Goal: Transaction & Acquisition: Purchase product/service

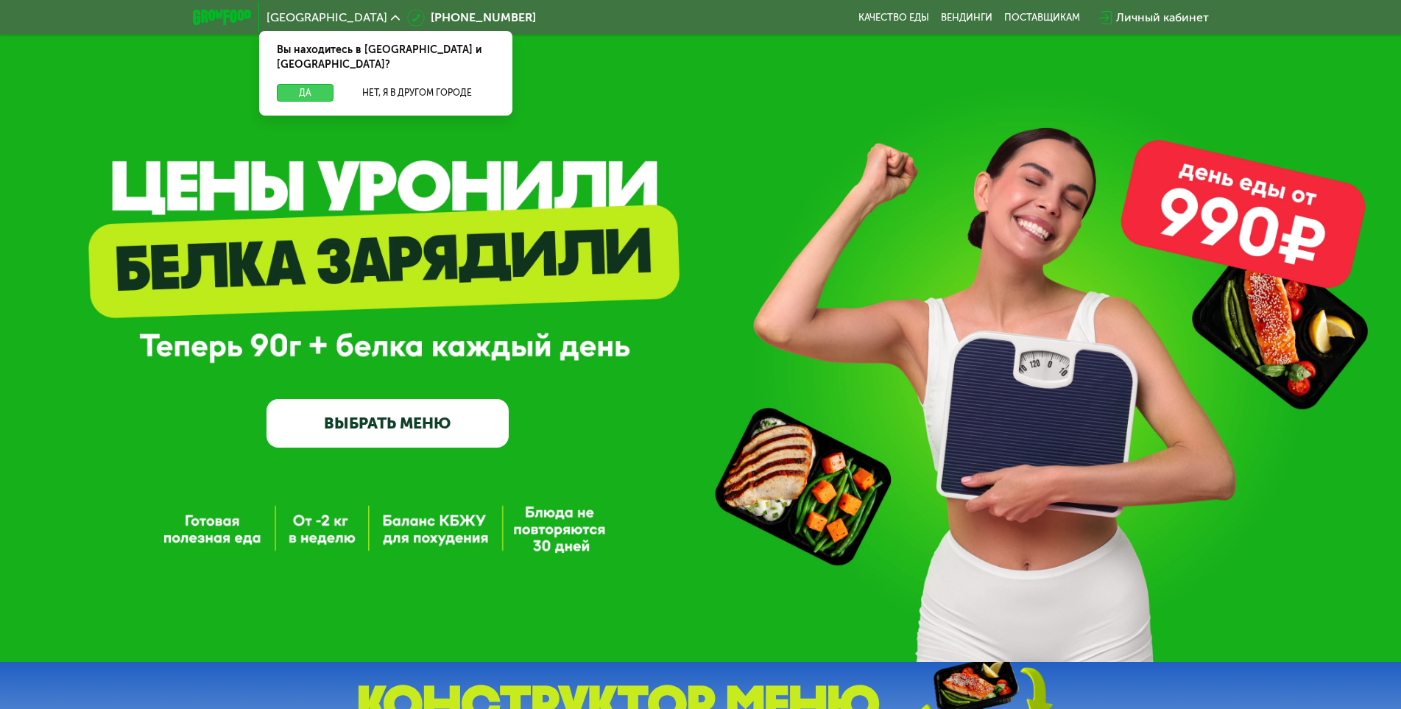
click at [306, 84] on button "Да" at bounding box center [305, 93] width 57 height 18
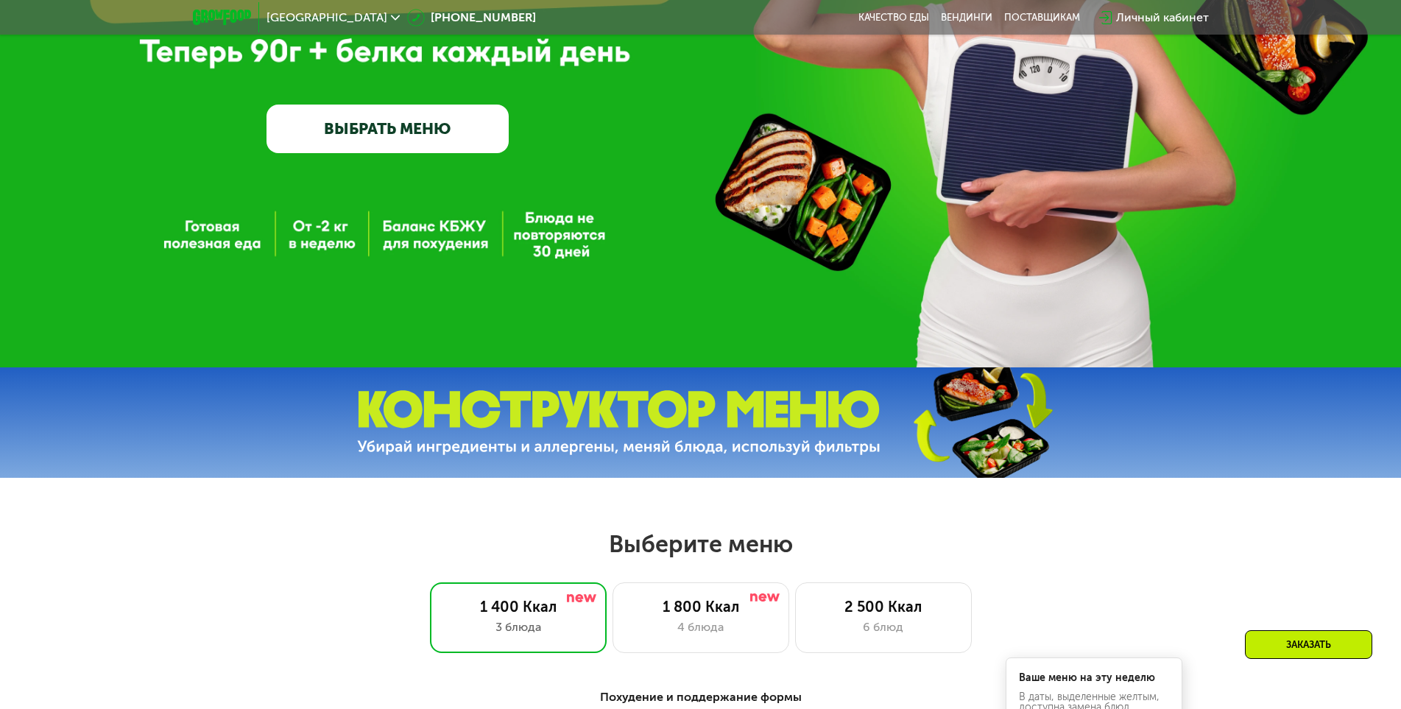
scroll to position [516, 0]
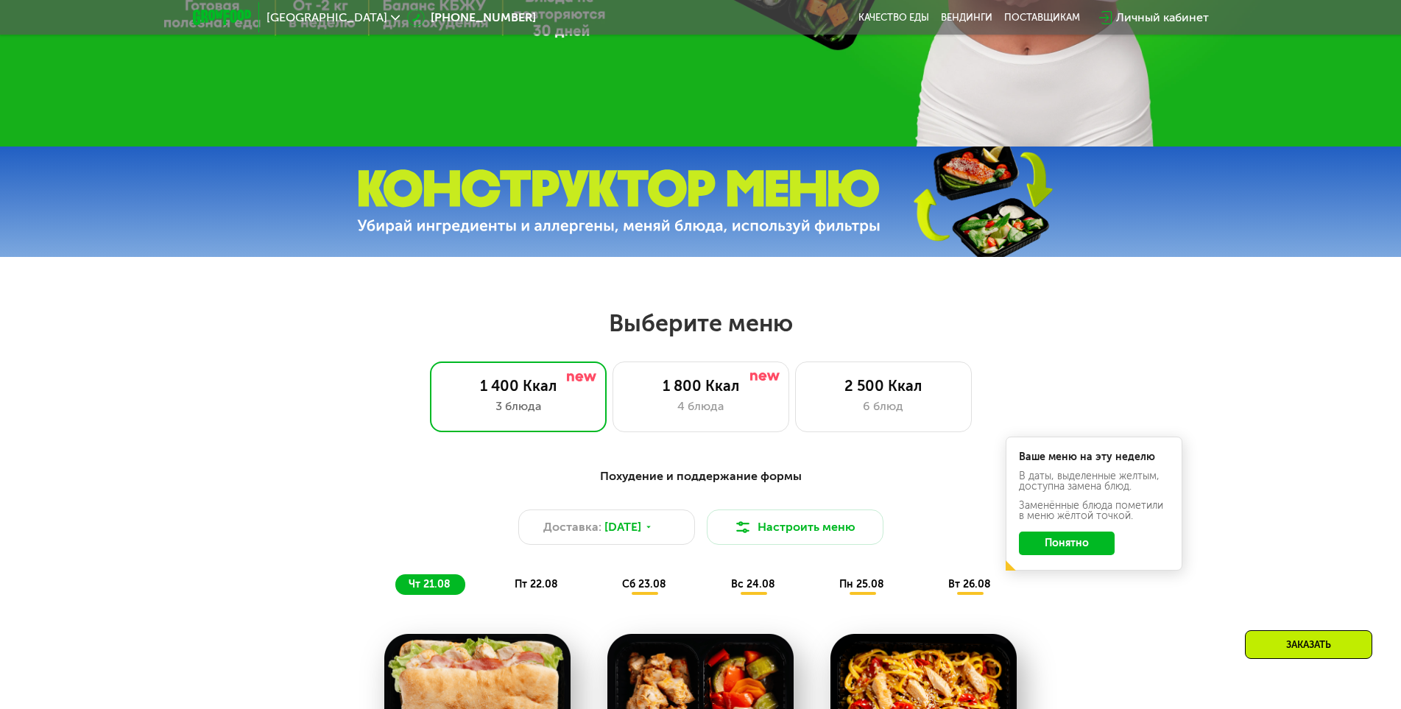
click at [1069, 546] on button "Понятно" at bounding box center [1067, 544] width 96 height 24
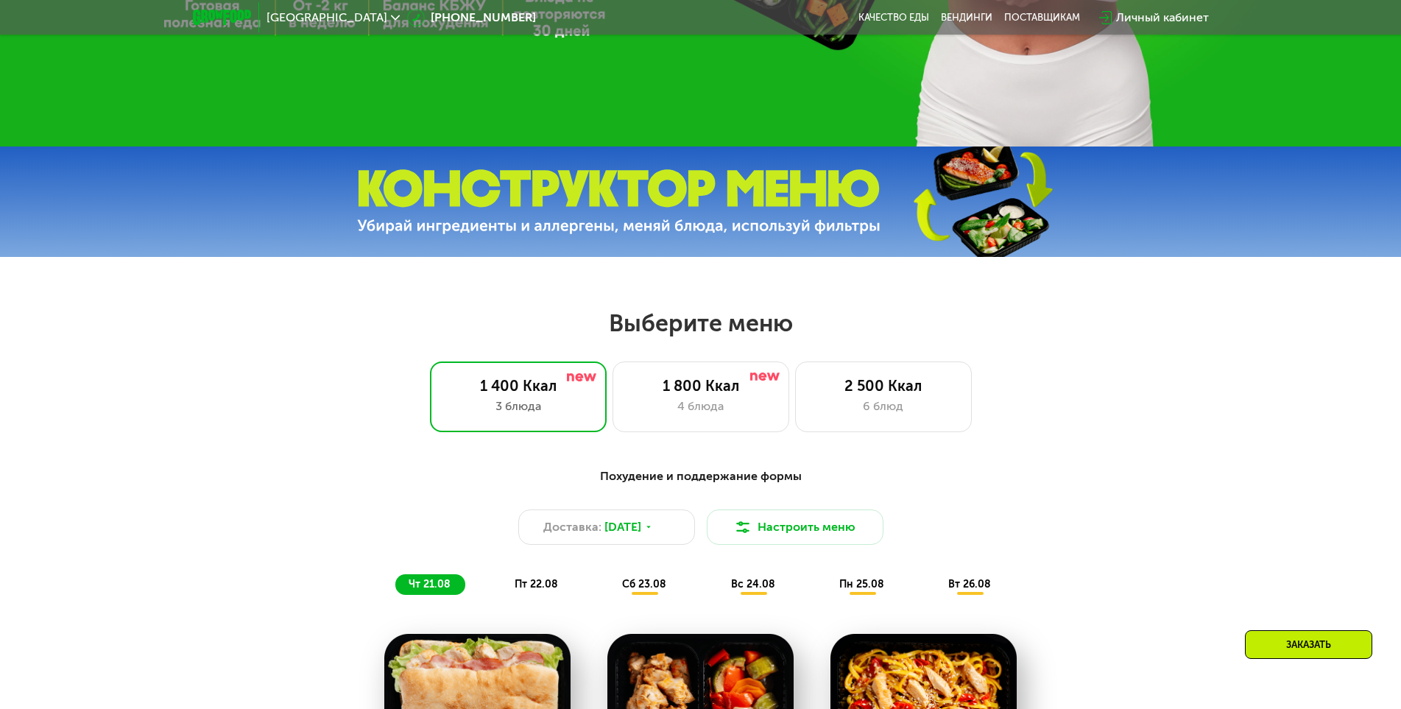
scroll to position [663, 0]
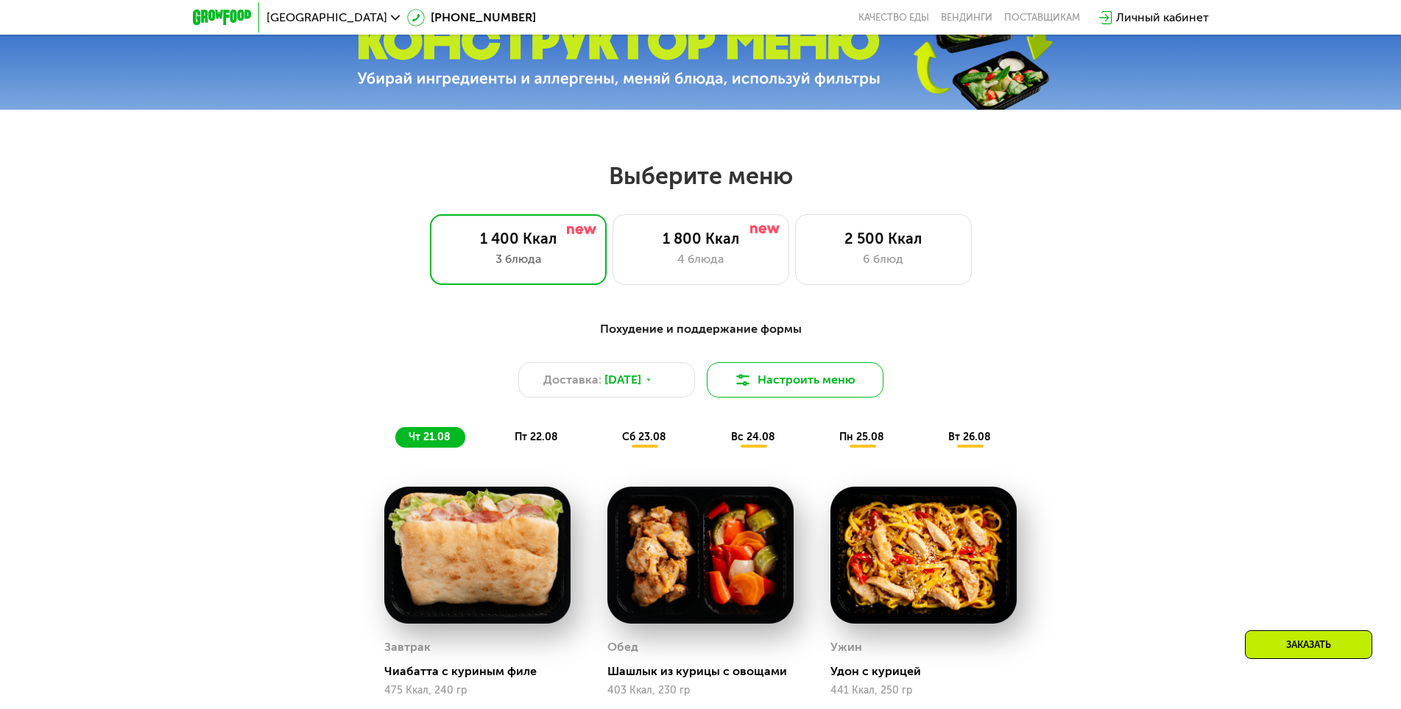
click at [791, 388] on button "Настроить меню" at bounding box center [795, 379] width 177 height 35
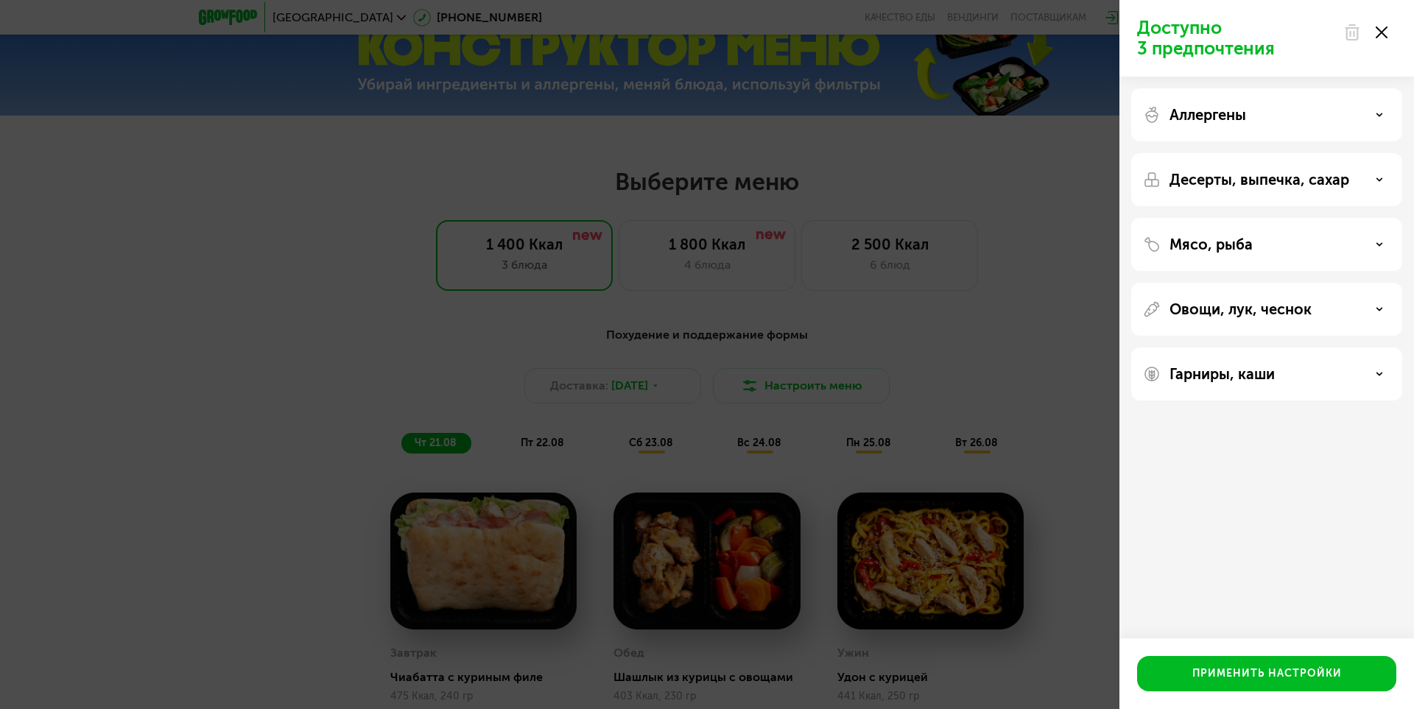
click at [1384, 34] on use at bounding box center [1382, 33] width 12 height 12
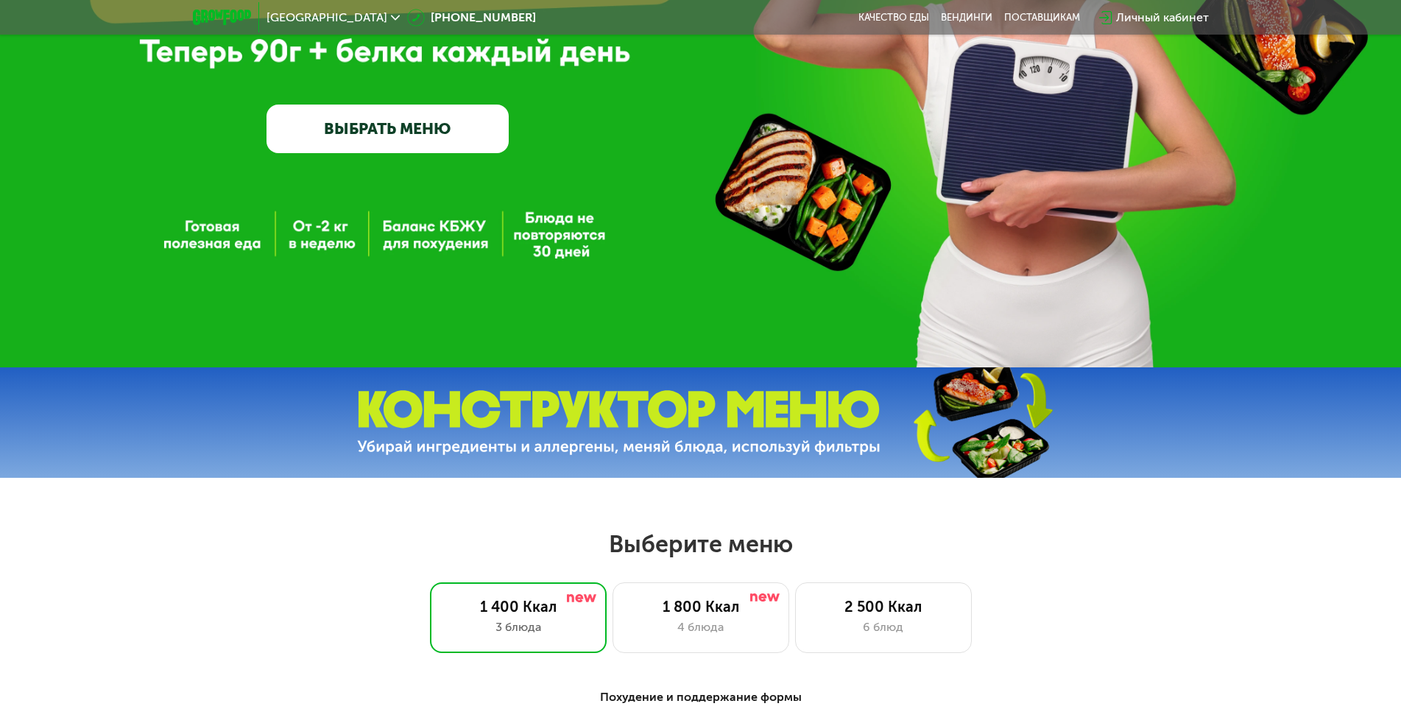
scroll to position [0, 0]
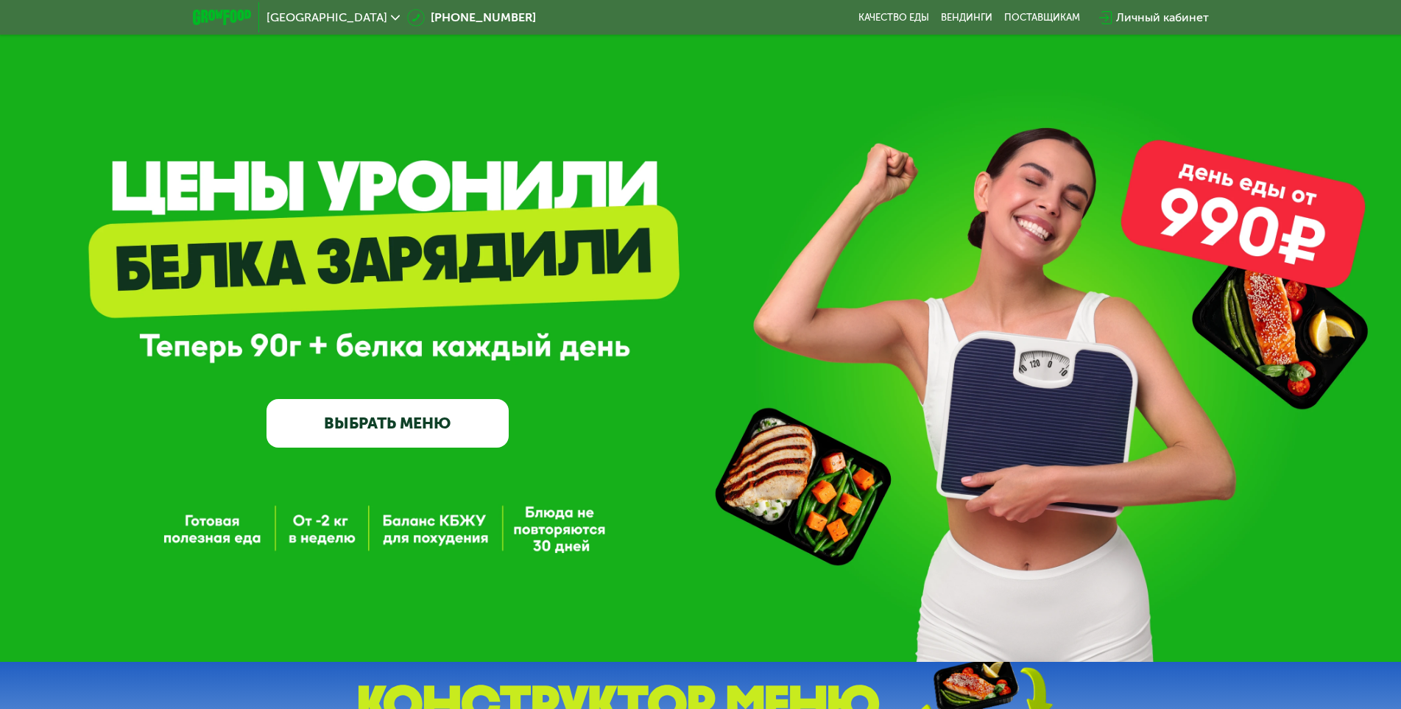
click at [384, 432] on link "ВЫБРАТЬ МЕНЮ" at bounding box center [388, 423] width 242 height 49
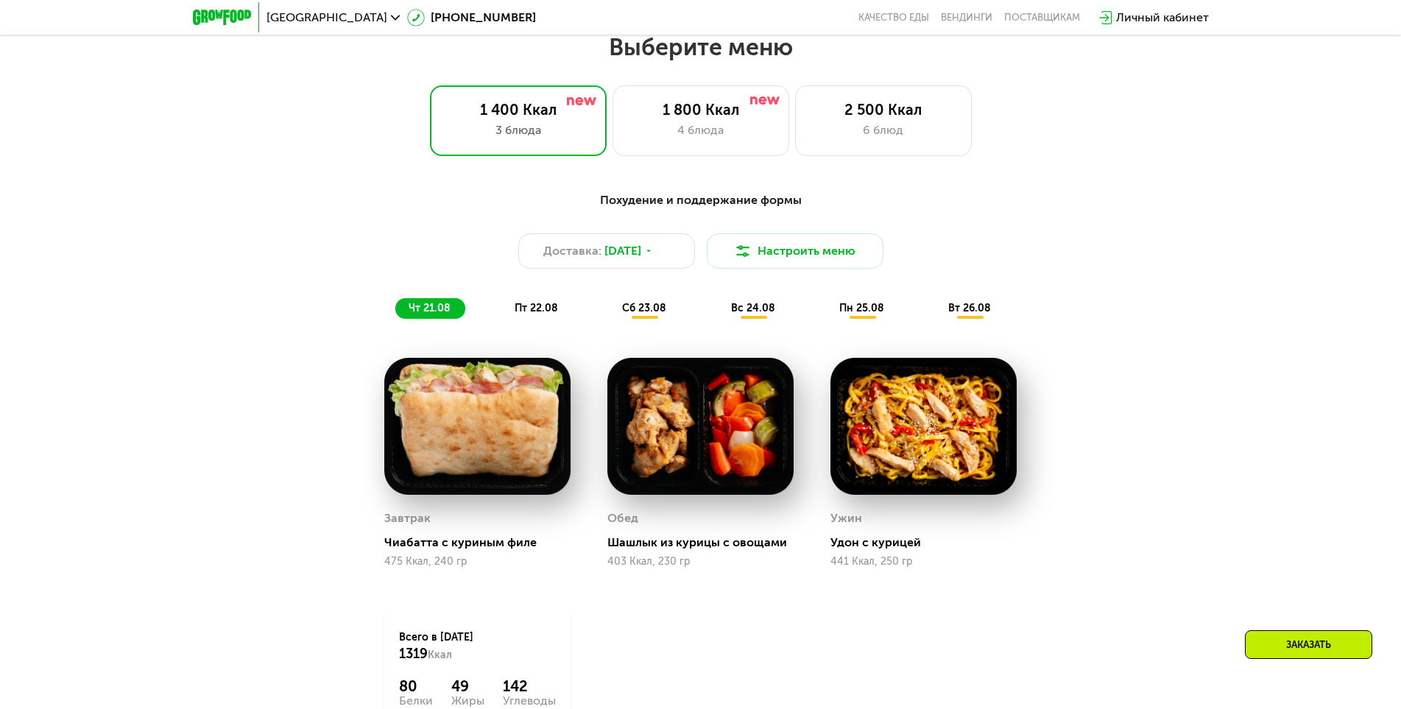
scroll to position [795, 0]
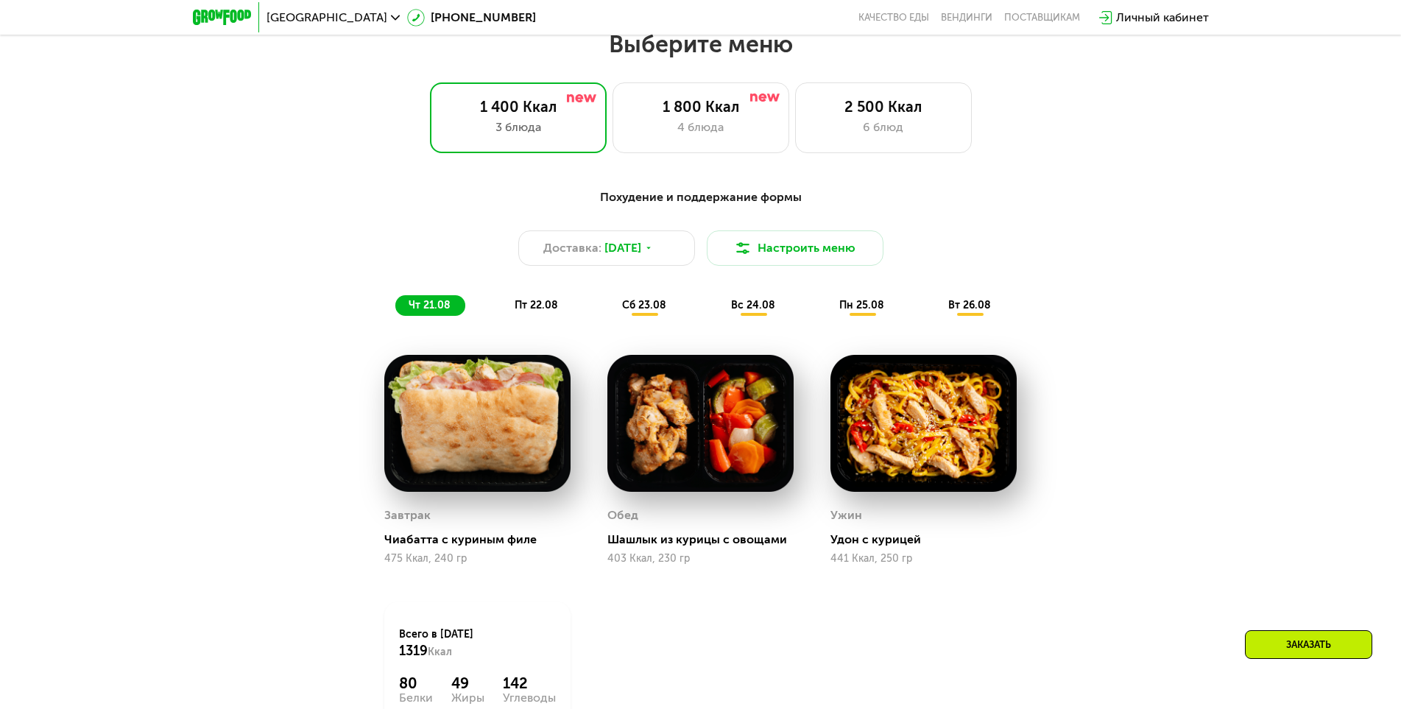
click at [541, 312] on span "пт 22.08" at bounding box center [536, 305] width 43 height 13
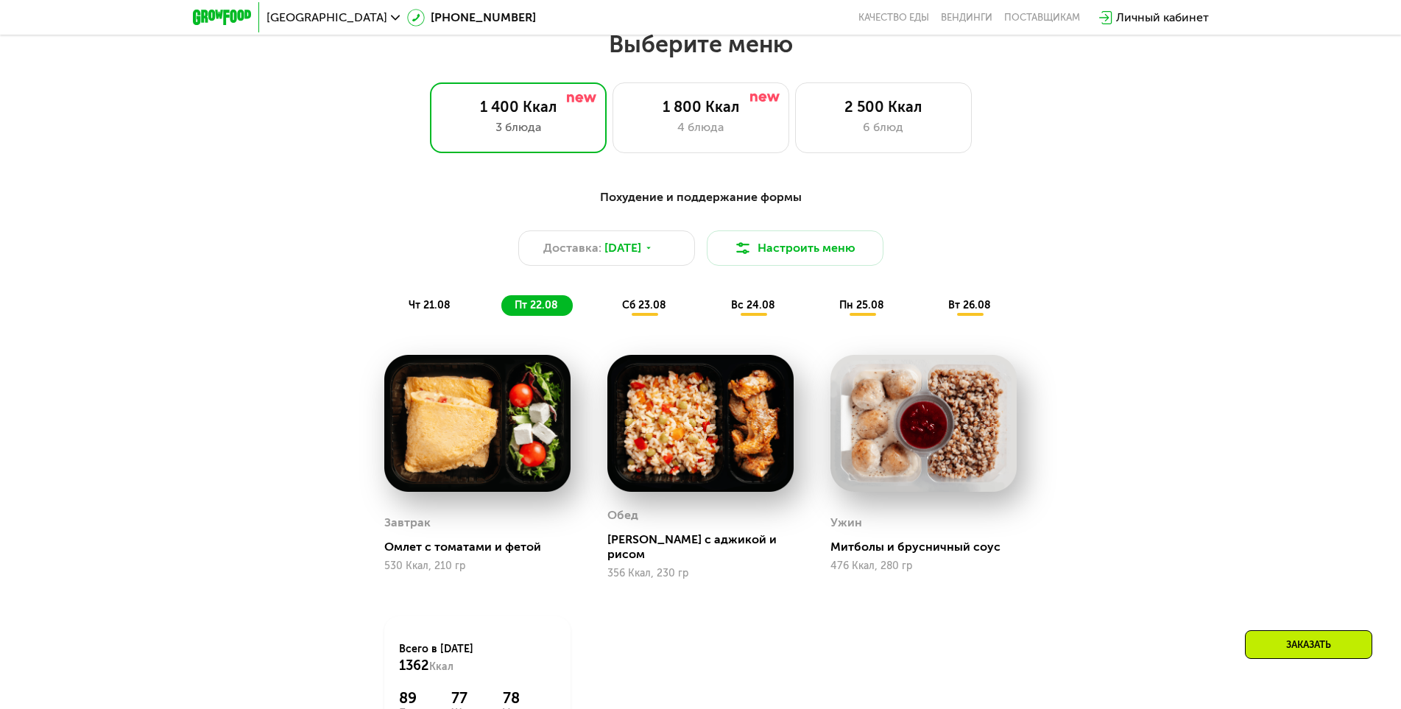
click at [655, 312] on span "сб 23.08" at bounding box center [644, 305] width 44 height 13
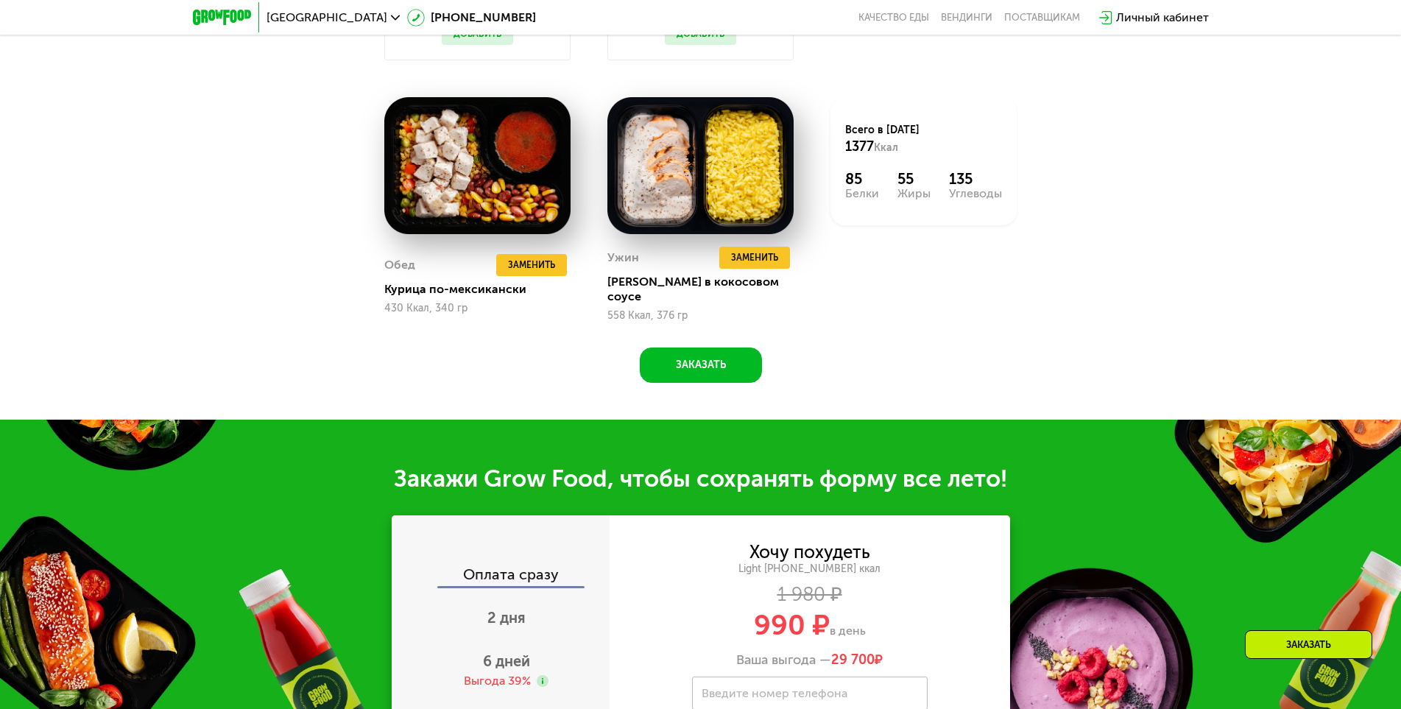
scroll to position [1531, 0]
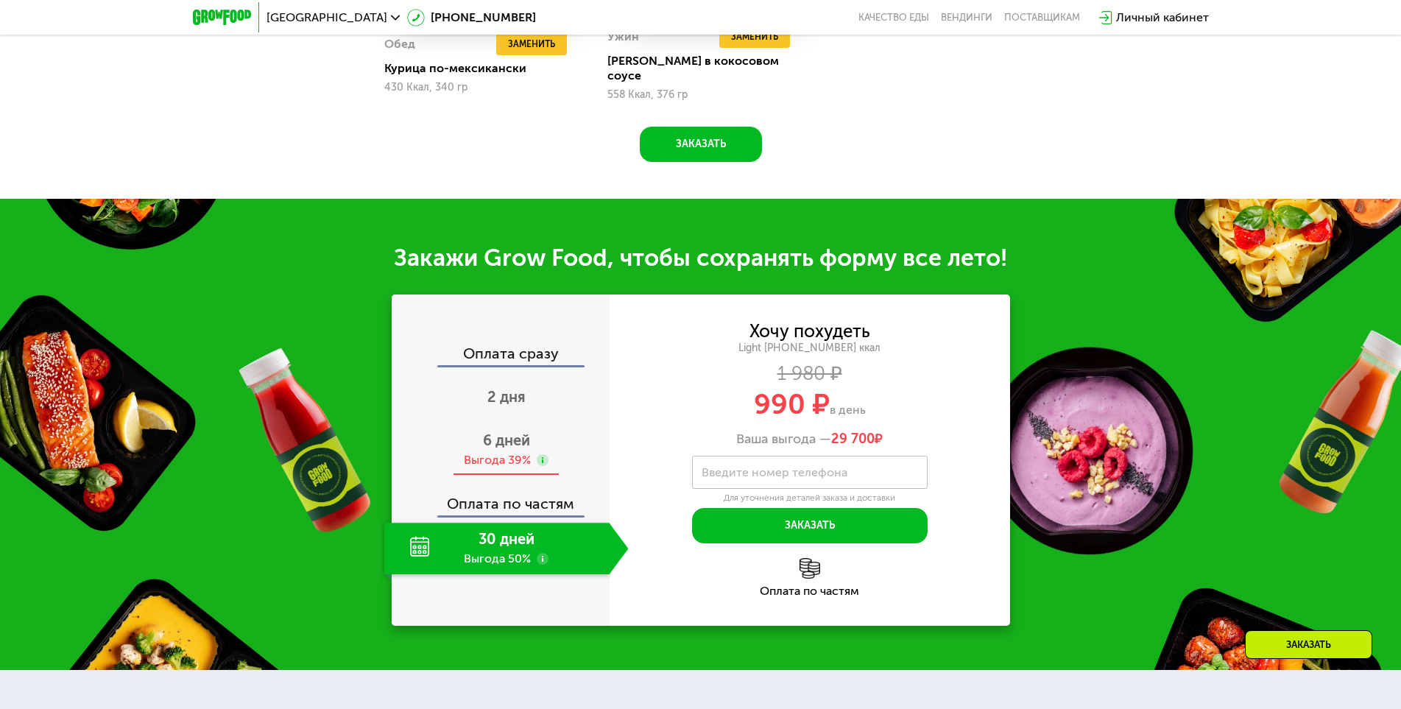
click at [502, 437] on span "6 дней" at bounding box center [506, 441] width 47 height 18
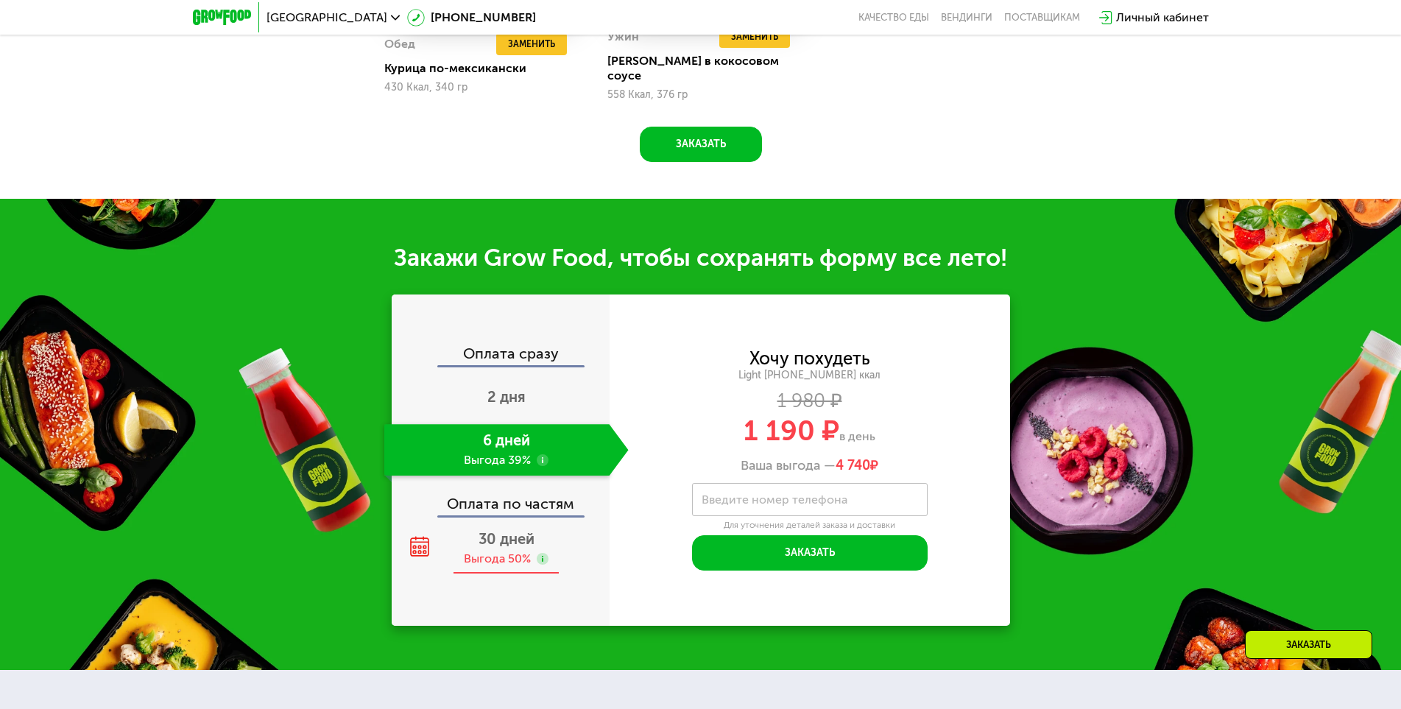
click at [493, 530] on span "30 дней" at bounding box center [507, 539] width 56 height 18
